Goal: Subscribe to service/newsletter

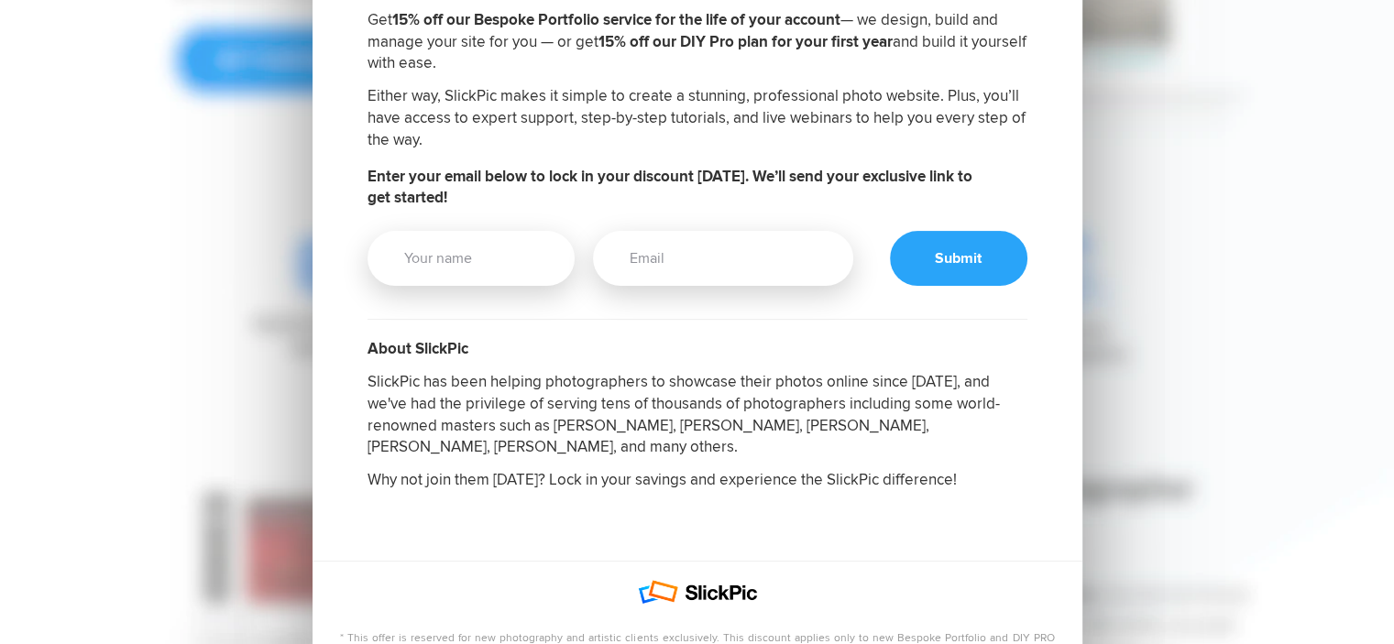
scroll to position [458, 0]
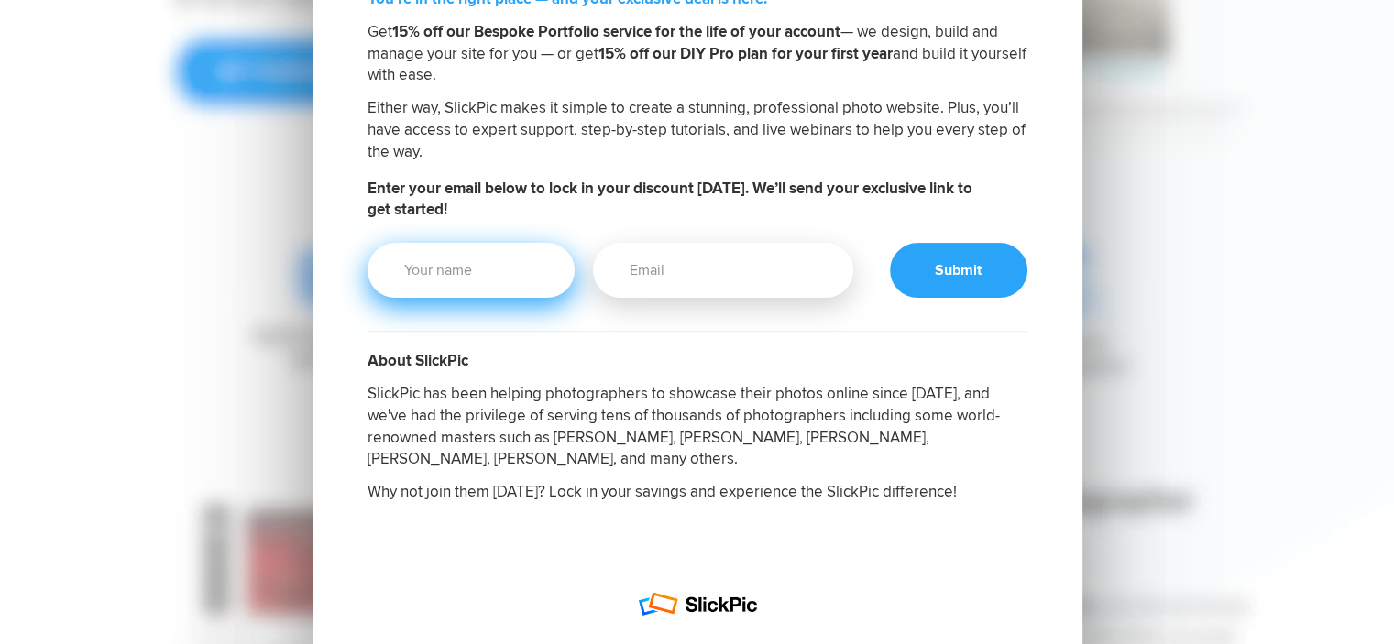
click at [535, 278] on input "Your Name" at bounding box center [472, 270] width 208 height 55
type input "[PERSON_NAME]"
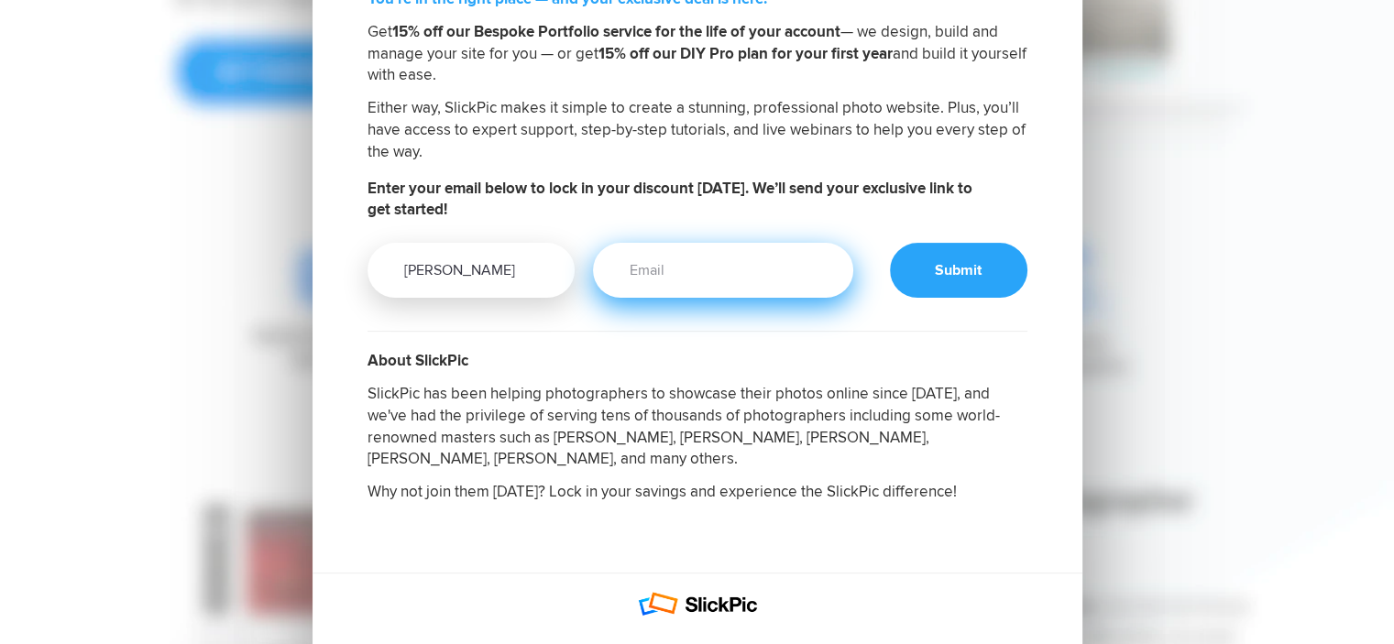
type input "[EMAIL_ADDRESS][DOMAIN_NAME]"
click at [777, 263] on input "jennydiazamazingphotography@gmail.com" at bounding box center [722, 270] width 259 height 55
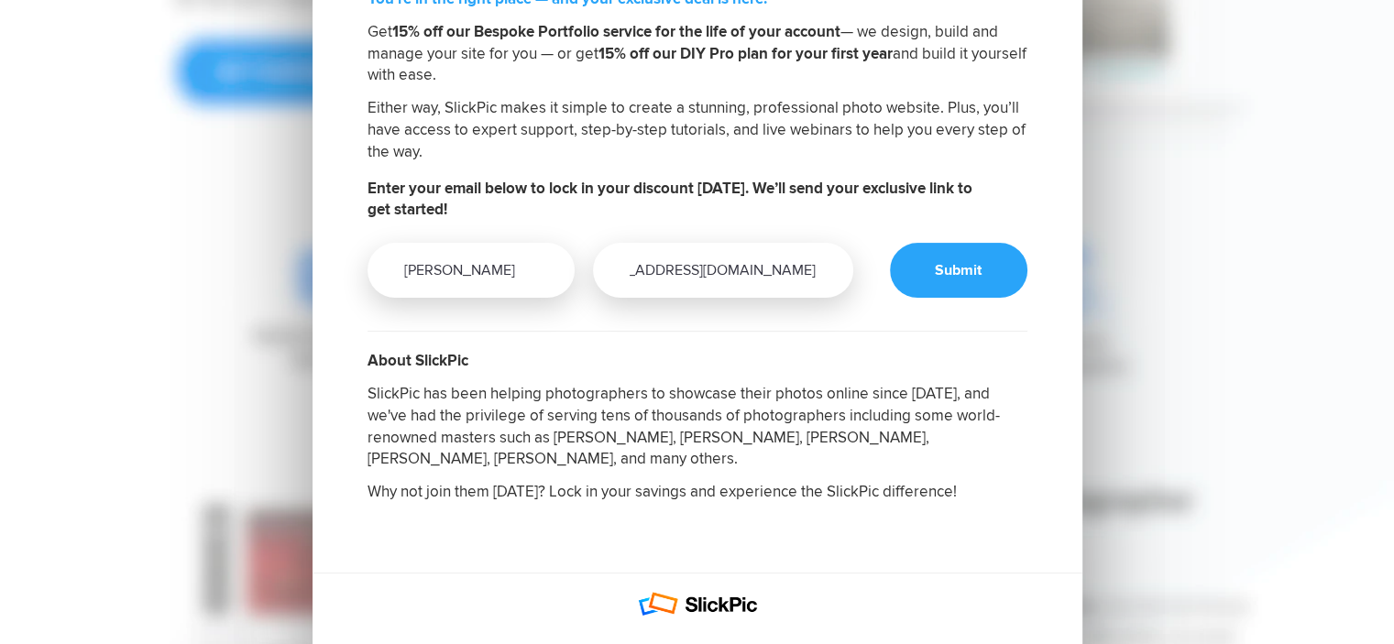
scroll to position [0, 0]
click at [941, 258] on div at bounding box center [958, 270] width 137 height 55
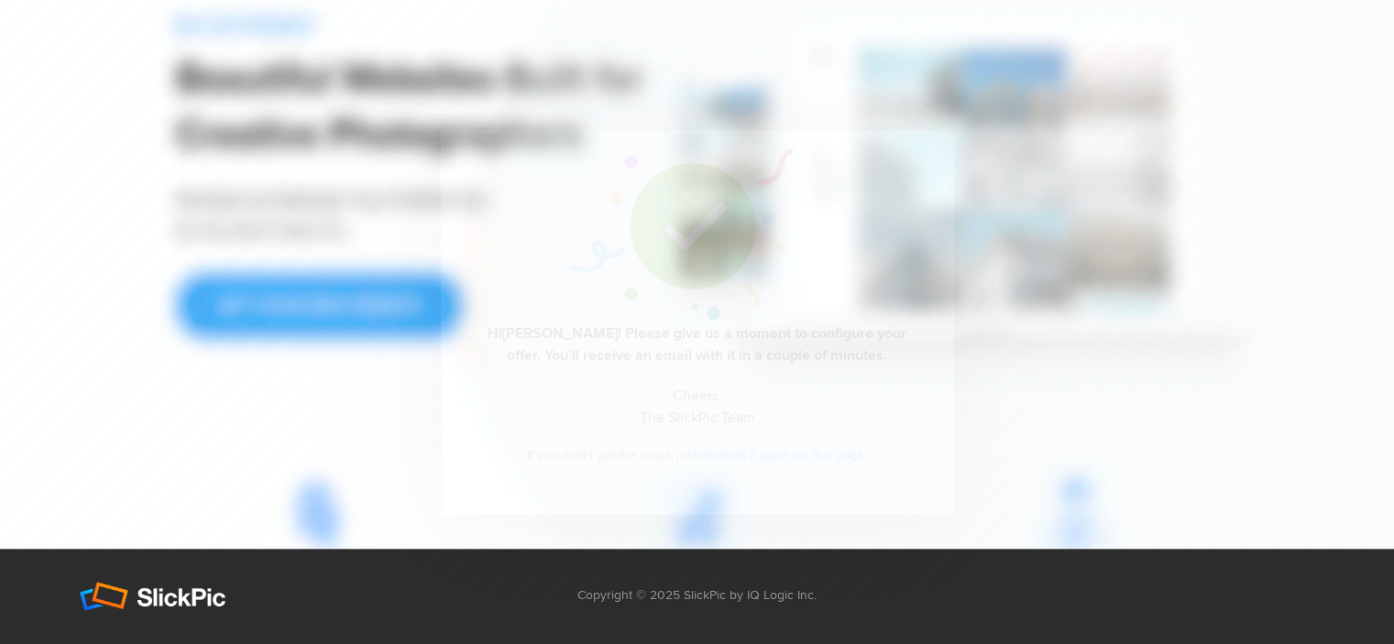
scroll to position [224, 0]
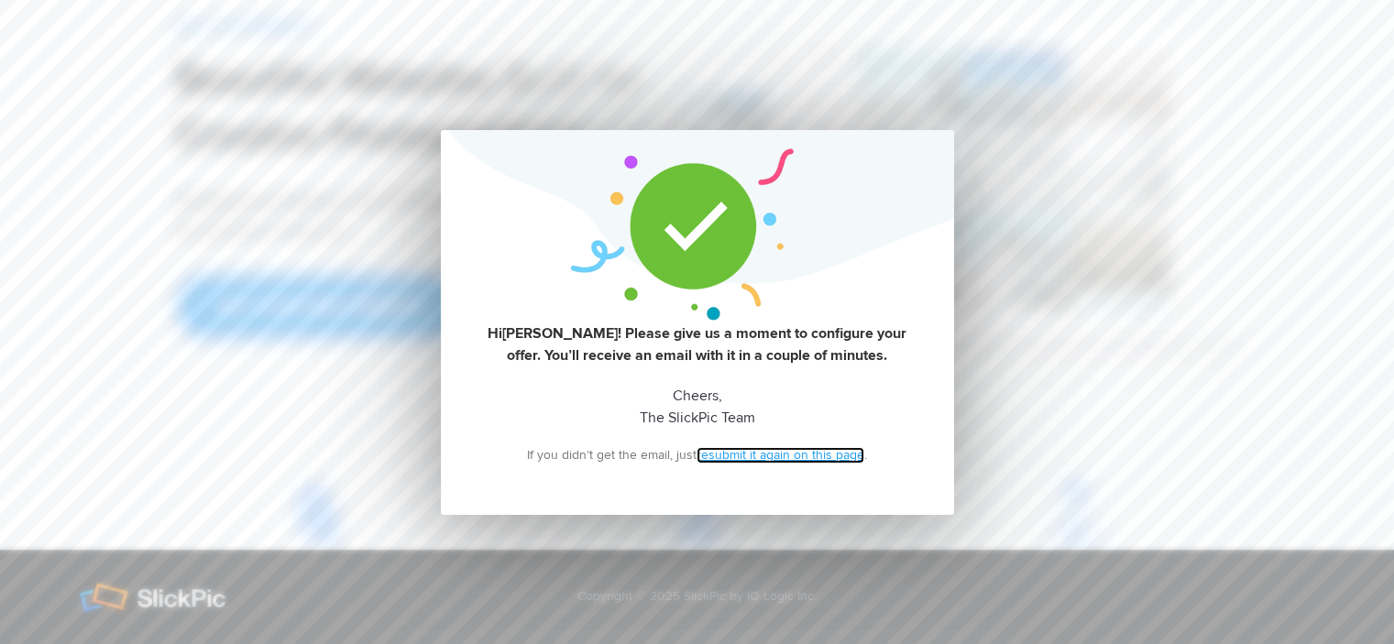
click at [821, 457] on link "resubmit it again on this page" at bounding box center [781, 455] width 168 height 16
